Goal: Task Accomplishment & Management: Use online tool/utility

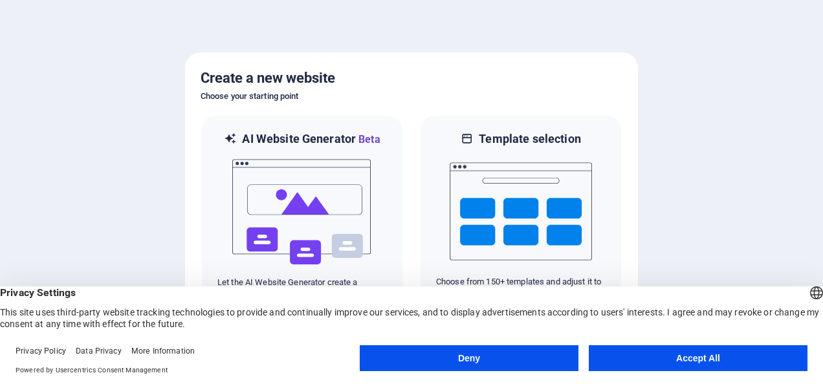
click at [808, 294] on div "English Deutsch" at bounding box center [817, 294] width 18 height 21
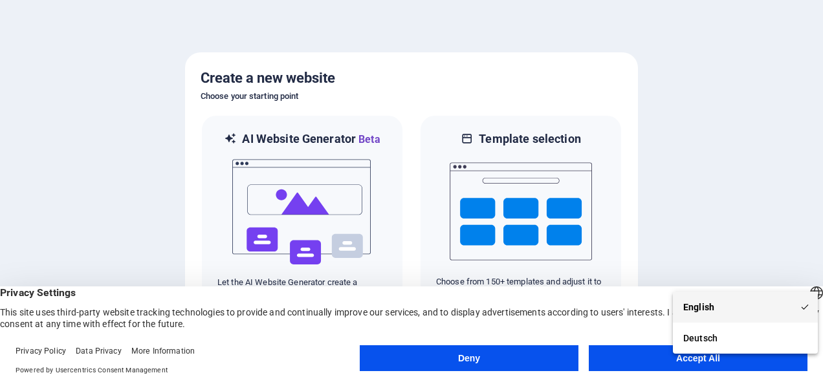
click at [775, 292] on li "English" at bounding box center [745, 307] width 145 height 31
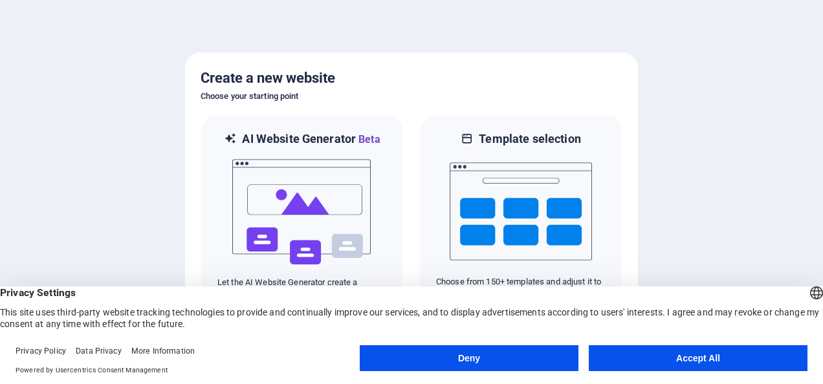
click at [508, 352] on button "Deny" at bounding box center [469, 359] width 219 height 26
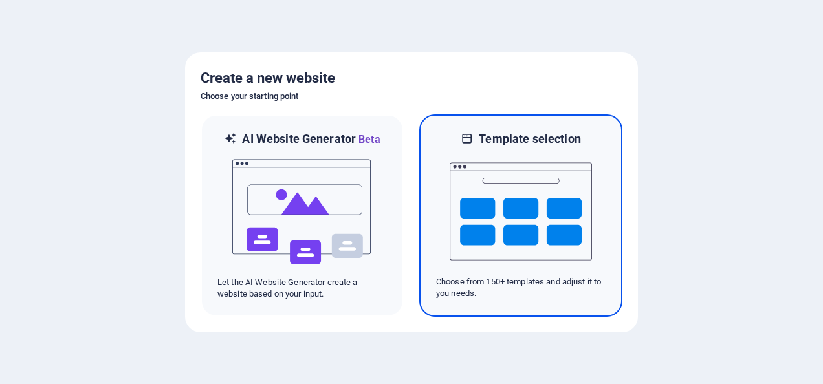
click at [516, 243] on img at bounding box center [521, 211] width 142 height 129
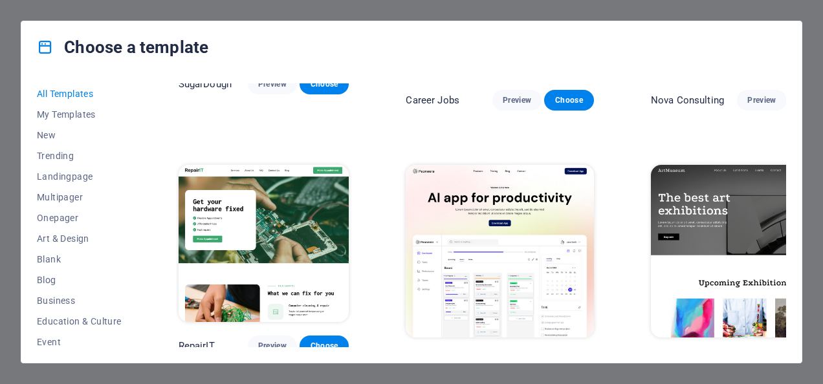
scroll to position [194, 0]
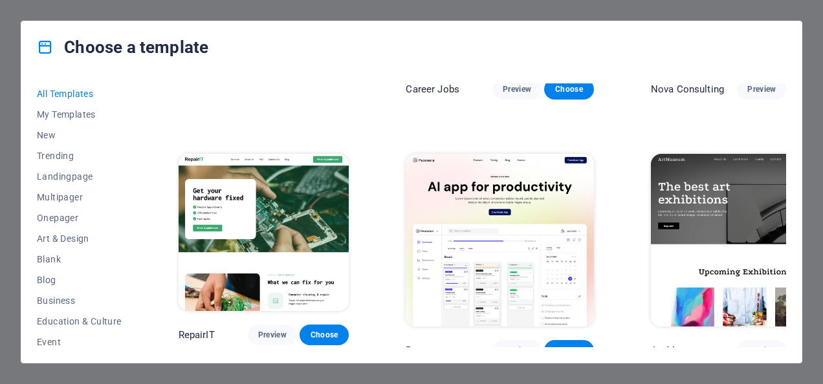
click at [285, 216] on img at bounding box center [264, 232] width 171 height 157
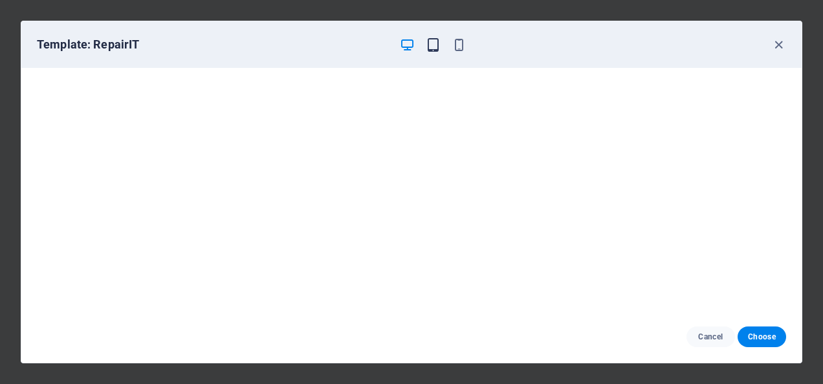
click at [432, 48] on icon "button" at bounding box center [433, 45] width 15 height 15
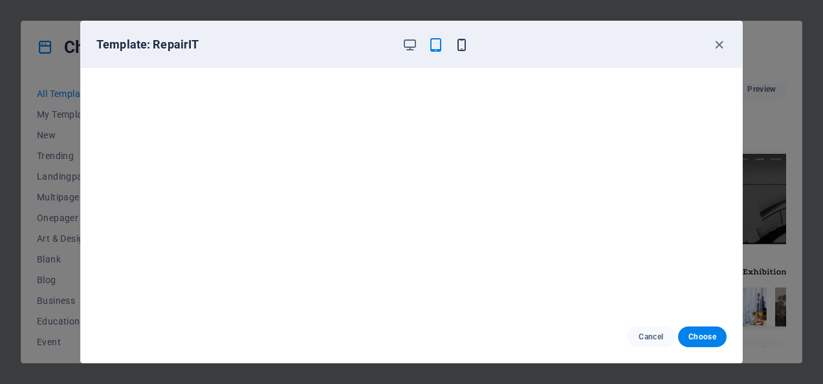
click at [456, 41] on icon "button" at bounding box center [461, 45] width 15 height 15
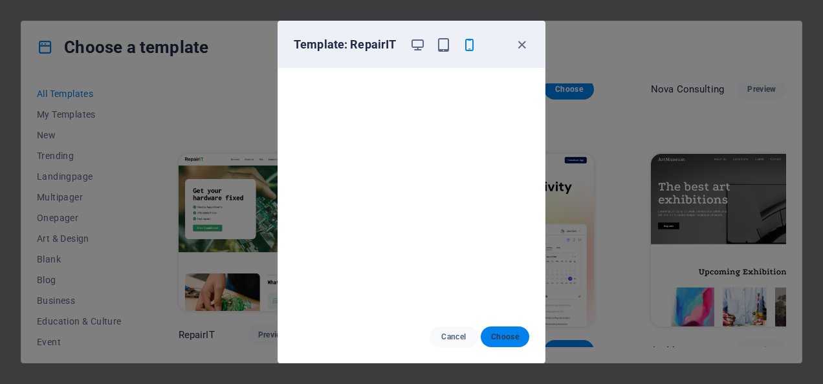
click at [502, 337] on span "Choose" at bounding box center [505, 337] width 28 height 10
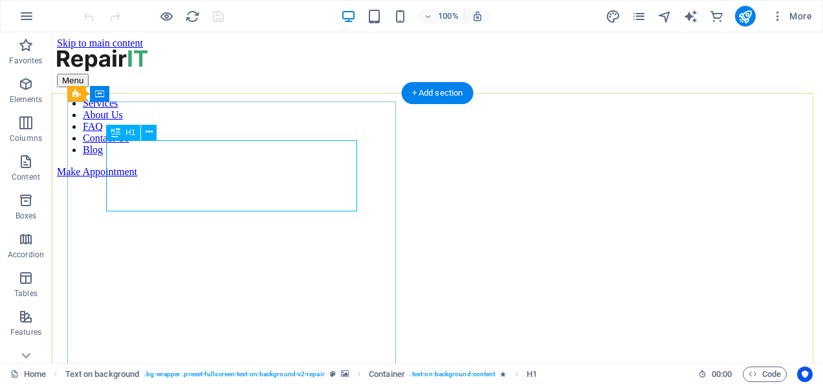
click at [228, 195] on div "Drag here to replace the existing content. Press “Ctrl” if you want to create a…" at bounding box center [437, 197] width 771 height 331
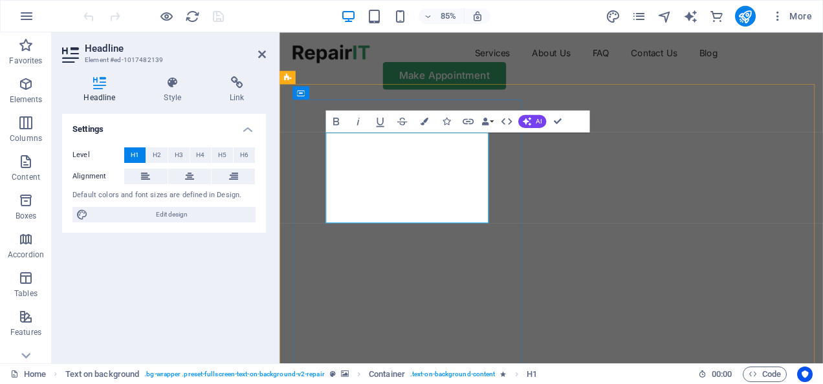
click at [261, 54] on icon at bounding box center [262, 54] width 8 height 10
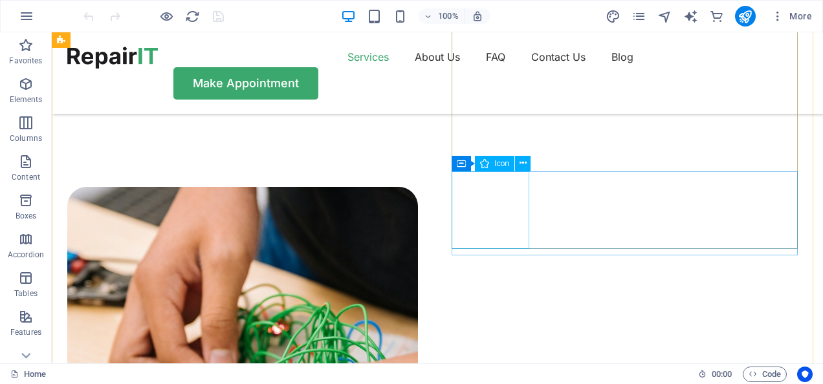
scroll to position [841, 0]
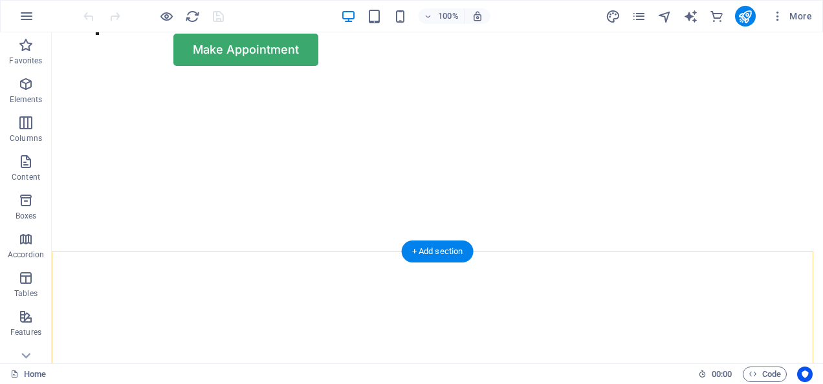
scroll to position [0, 0]
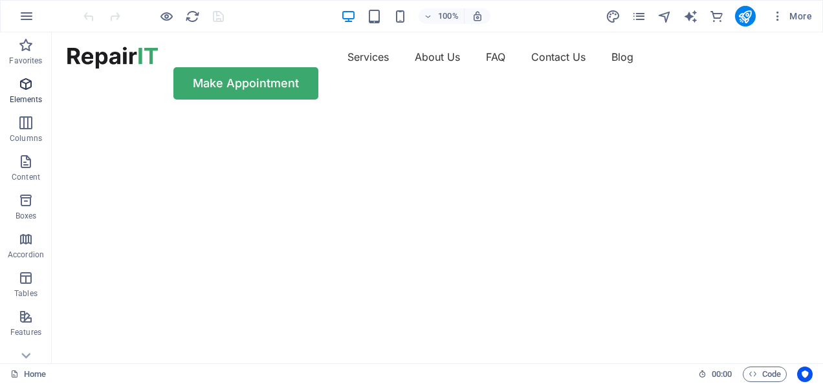
drag, startPoint x: 23, startPoint y: 93, endPoint x: 26, endPoint y: 104, distance: 11.3
click at [23, 93] on span "Elements" at bounding box center [26, 91] width 52 height 31
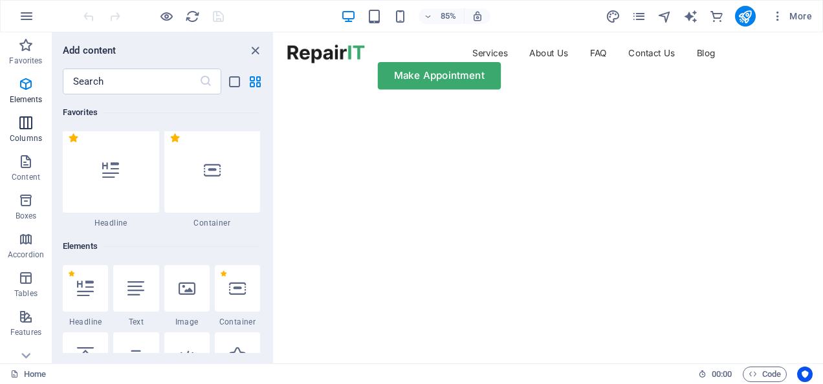
click at [23, 127] on icon "button" at bounding box center [26, 123] width 16 height 16
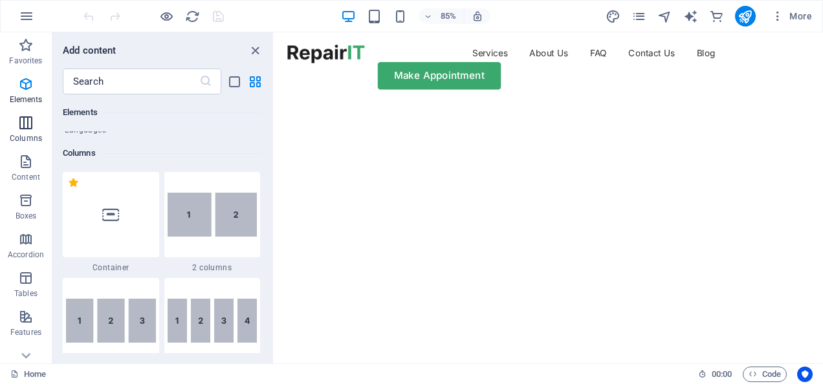
scroll to position [641, 0]
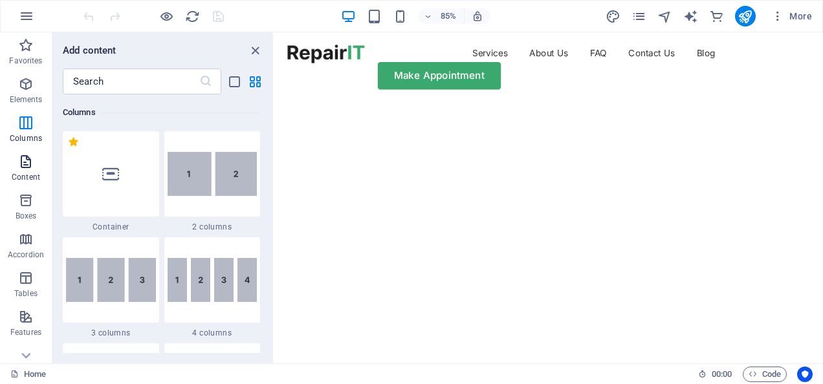
click at [27, 173] on p "Content" at bounding box center [26, 177] width 28 height 10
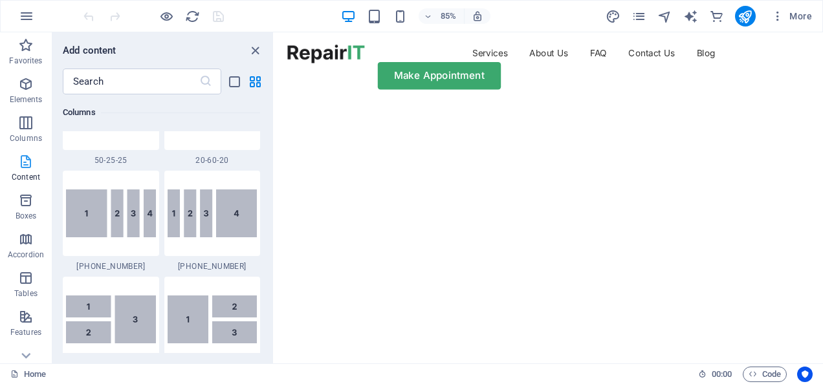
scroll to position [2264, 0]
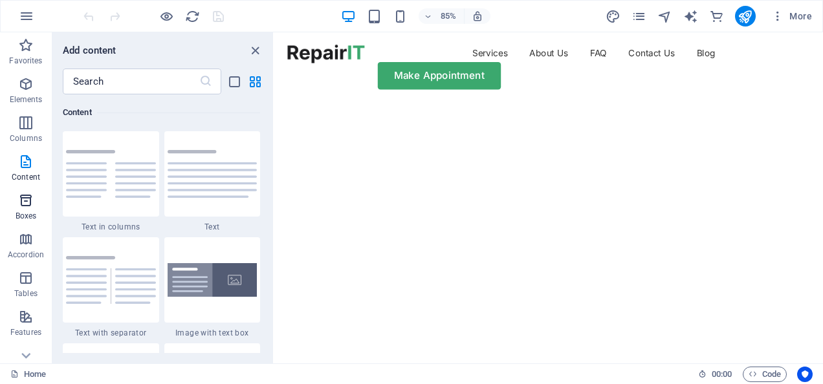
click at [17, 204] on span "Boxes" at bounding box center [26, 208] width 52 height 31
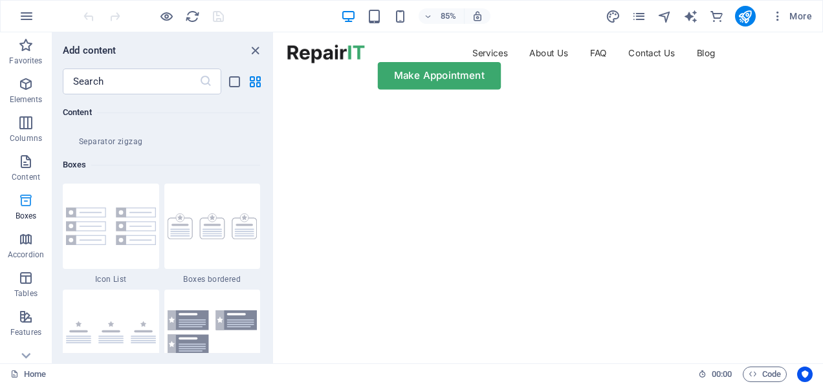
scroll to position [3570, 0]
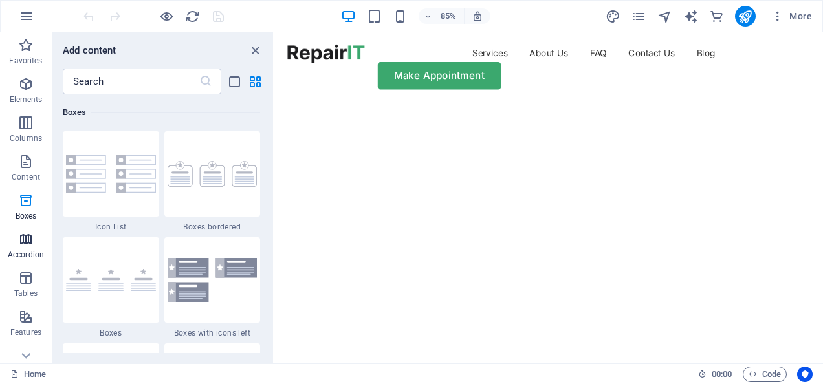
click at [24, 241] on icon "button" at bounding box center [26, 240] width 16 height 16
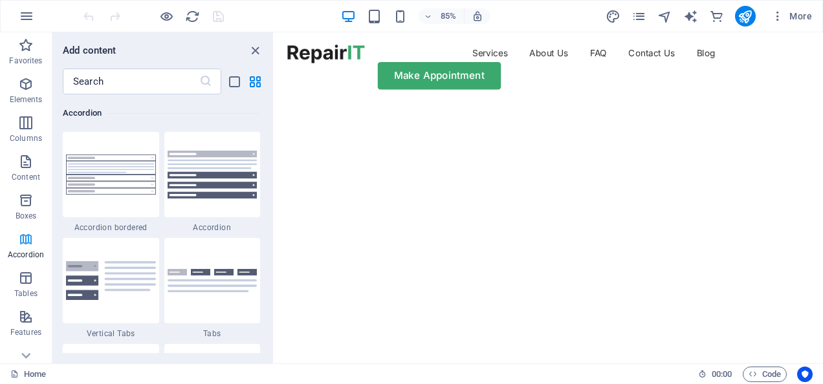
scroll to position [4131, 0]
click at [29, 278] on icon "button" at bounding box center [26, 279] width 16 height 16
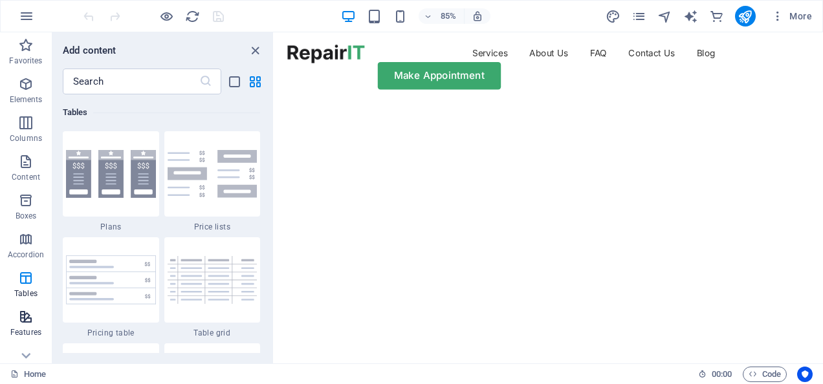
click at [23, 313] on icon "button" at bounding box center [26, 317] width 16 height 16
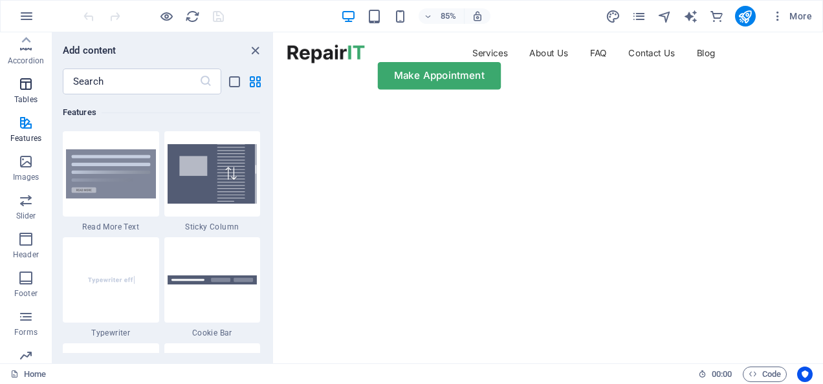
scroll to position [0, 0]
click at [25, 19] on icon "button" at bounding box center [27, 16] width 16 height 16
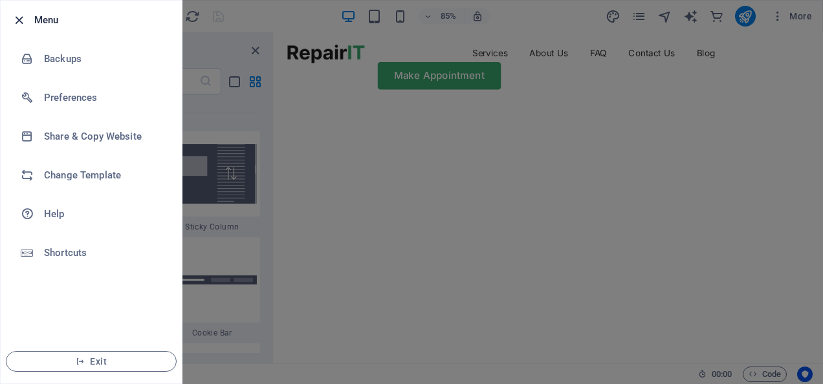
click at [18, 16] on icon "button" at bounding box center [19, 20] width 15 height 15
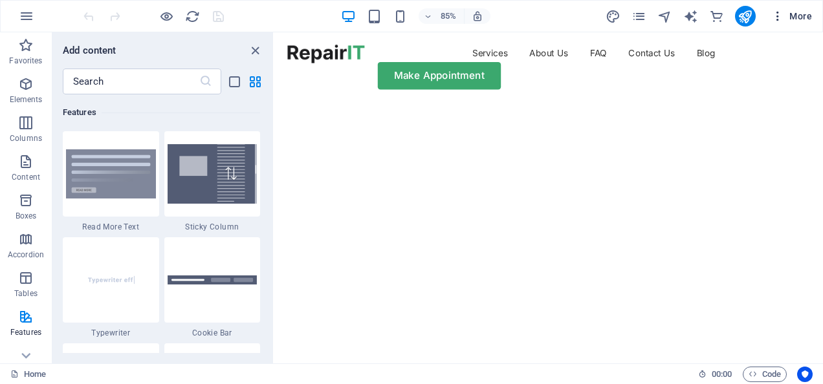
click at [768, 16] on button "More" at bounding box center [791, 16] width 51 height 21
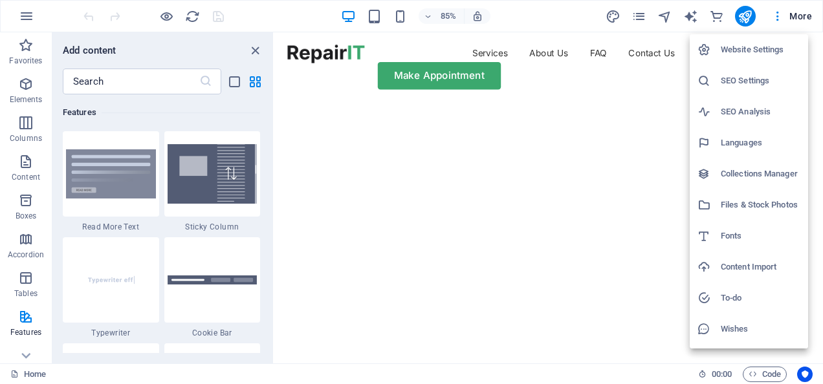
click at [666, 11] on div at bounding box center [411, 192] width 823 height 384
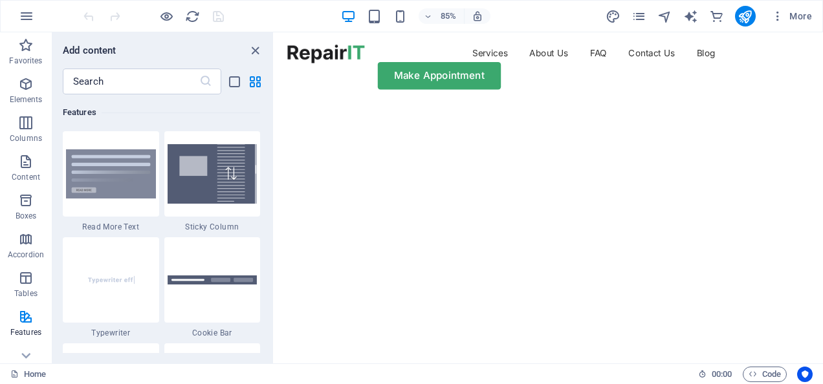
click at [666, 11] on icon "navigator" at bounding box center [664, 16] width 15 height 15
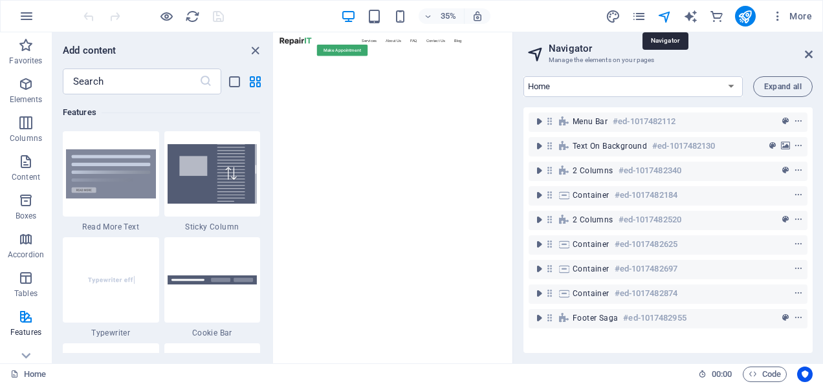
click at [666, 11] on icon "navigator" at bounding box center [664, 16] width 15 height 15
click at [807, 54] on icon at bounding box center [809, 54] width 8 height 10
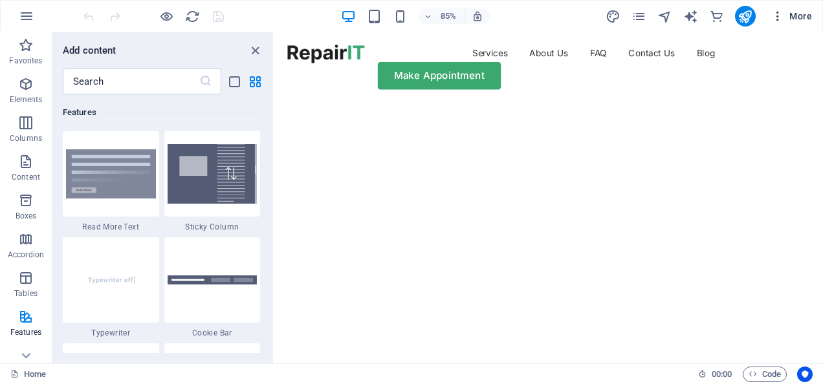
click at [784, 18] on icon "button" at bounding box center [777, 16] width 13 height 13
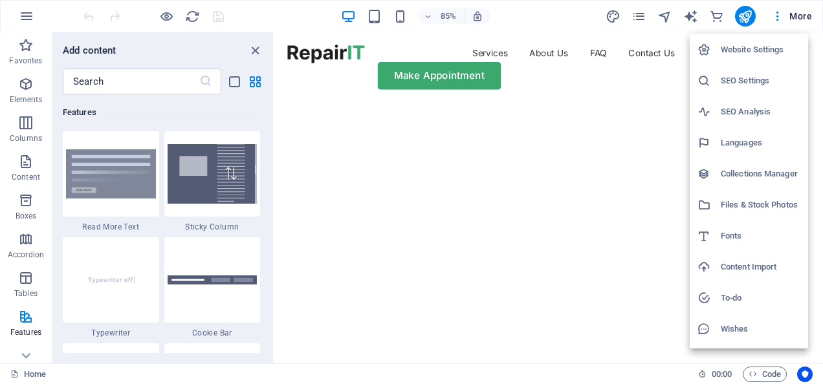
click at [787, 12] on div at bounding box center [411, 192] width 823 height 384
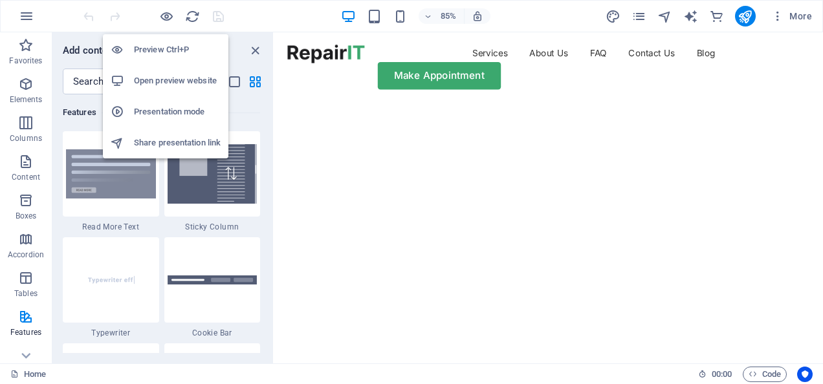
click at [170, 83] on h6 "Open preview website" at bounding box center [177, 81] width 87 height 16
